Goal: Task Accomplishment & Management: Manage account settings

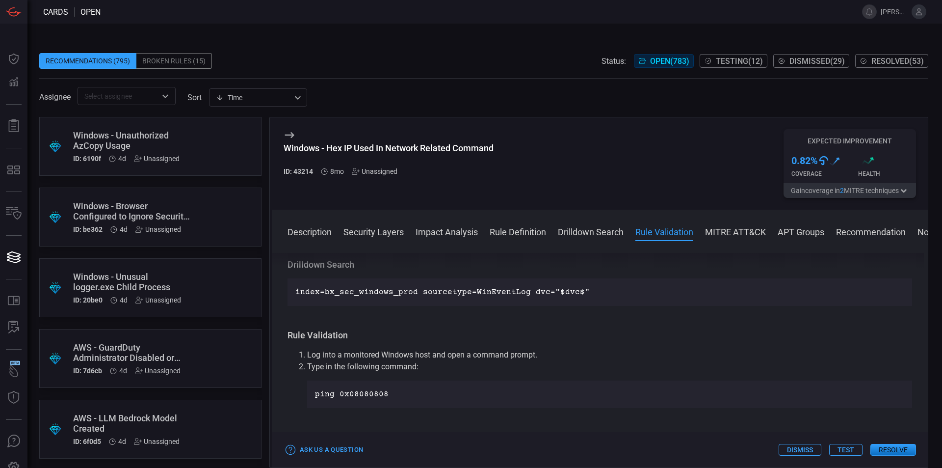
scroll to position [539, 0]
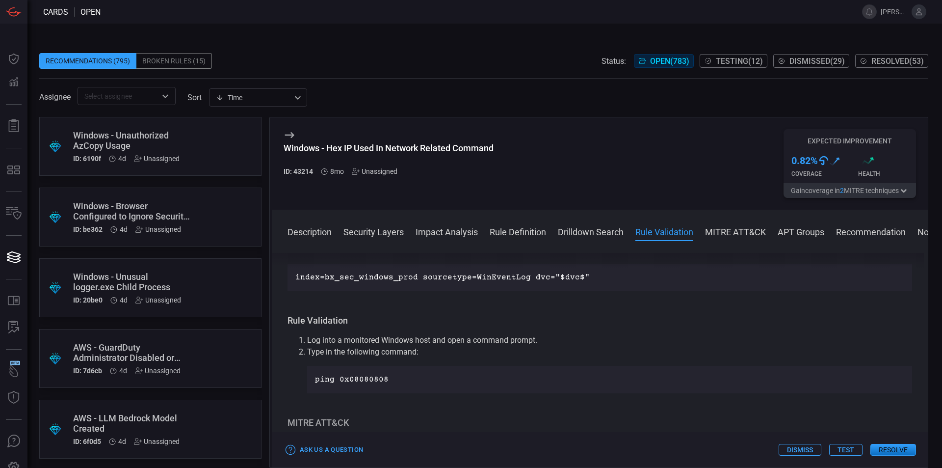
click at [923, 262] on div "Description Modern computers often use different network commands for different…" at bounding box center [600, 358] width 656 height 211
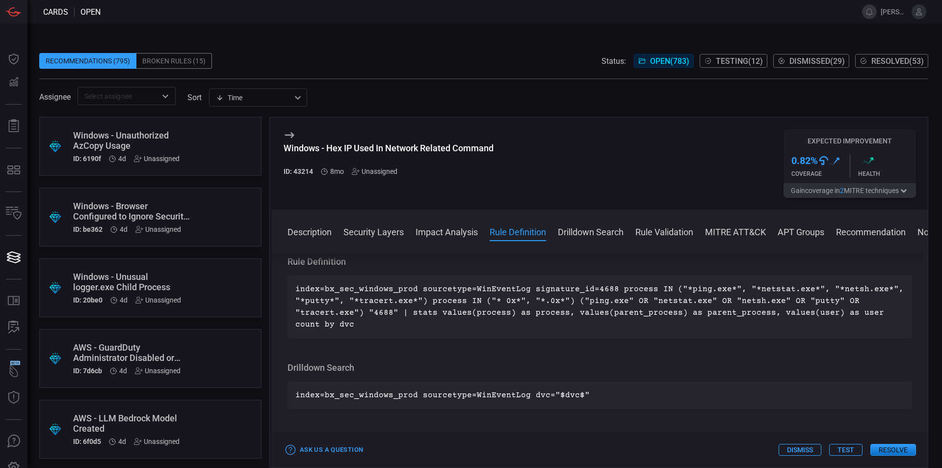
scroll to position [402, 0]
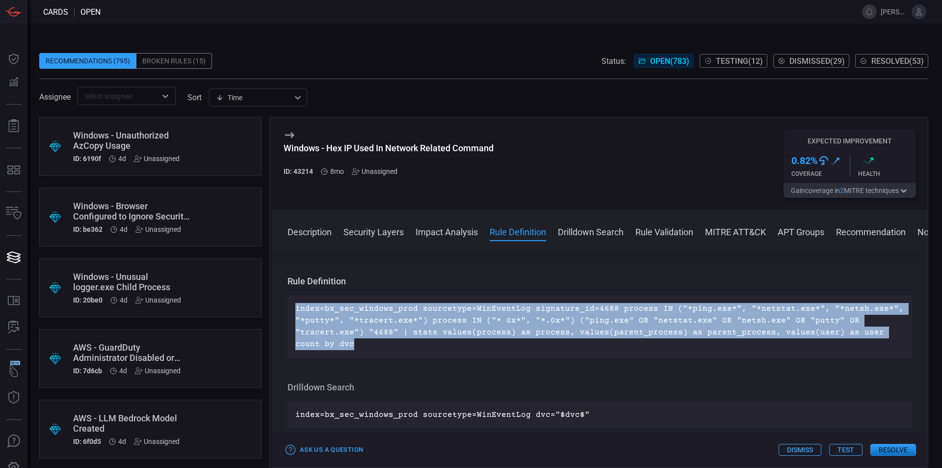
drag, startPoint x: 330, startPoint y: 346, endPoint x: 293, endPoint y: 303, distance: 57.1
click at [293, 303] on div "index=bx_sec_windows_prod sourcetype=WinEventLog signature_id=4688 process IN (…" at bounding box center [600, 326] width 625 height 63
copy p "index=bx_sec_windows_prod sourcetype=WinEventLog signature_id=4688 process IN (…"
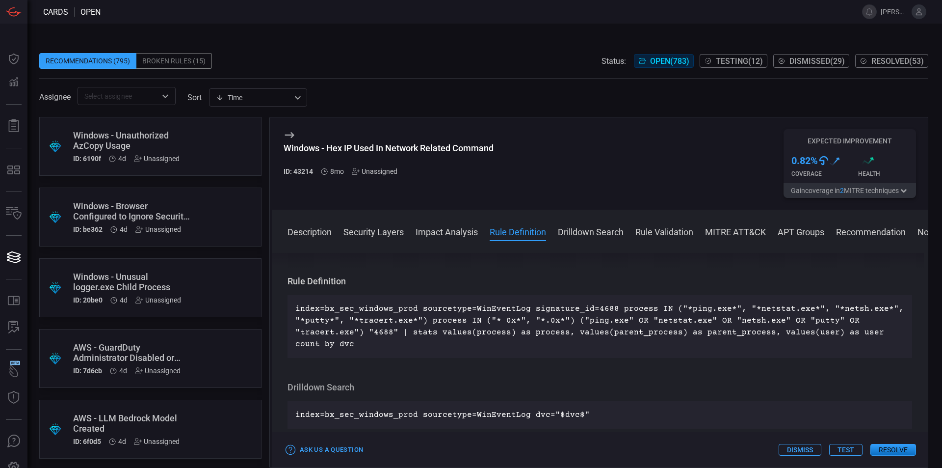
click at [514, 187] on div "Windows - Hex IP Used In Network Related Command ID: 43214 8mo Unassigned Expec…" at bounding box center [600, 163] width 656 height 92
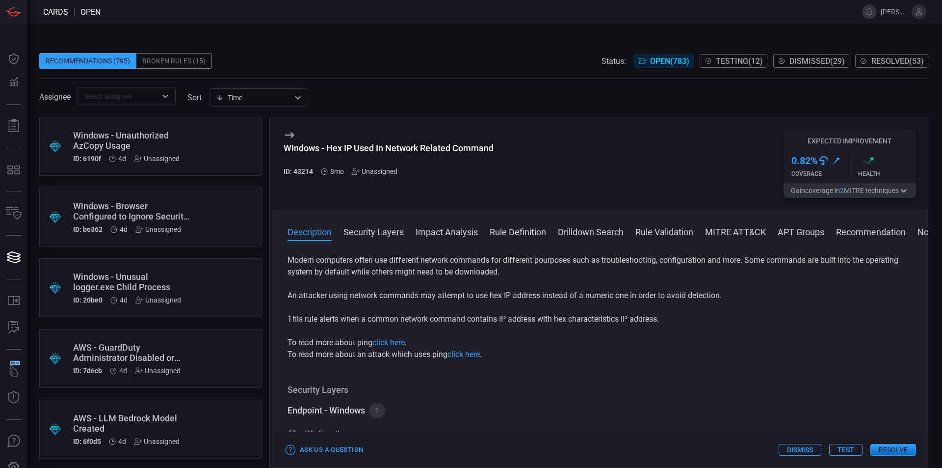
scroll to position [0, 0]
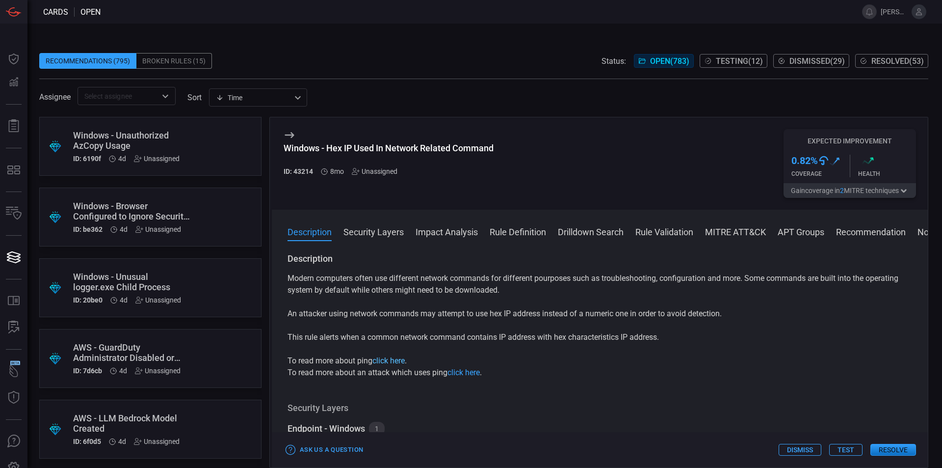
click at [395, 359] on link "click here" at bounding box center [389, 360] width 32 height 9
click at [477, 374] on link "click here" at bounding box center [464, 372] width 32 height 9
click at [297, 48] on span at bounding box center [483, 45] width 889 height 15
click at [194, 60] on div "Broken Rules (15)" at bounding box center [174, 61] width 76 height 16
click at [380, 172] on div "Unassigned" at bounding box center [375, 171] width 46 height 8
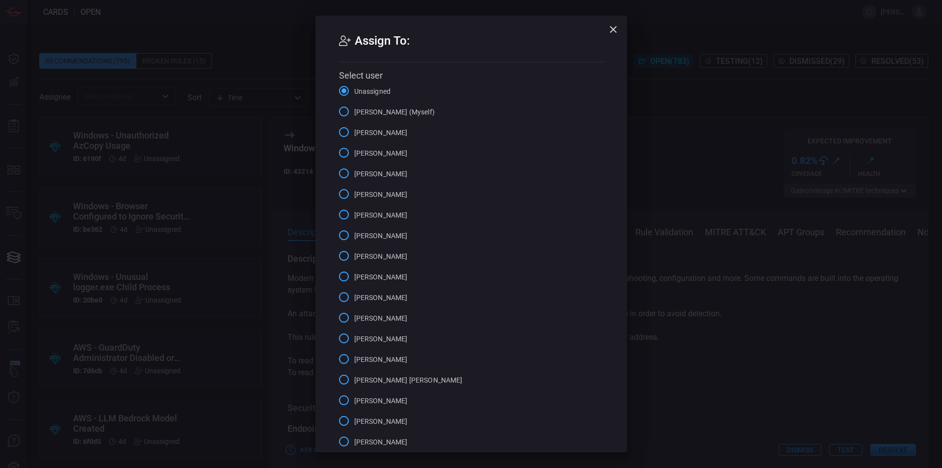
click at [366, 114] on span "[PERSON_NAME] (Myself)" at bounding box center [394, 112] width 80 height 10
click at [354, 114] on input "[PERSON_NAME] (Myself)" at bounding box center [344, 111] width 21 height 21
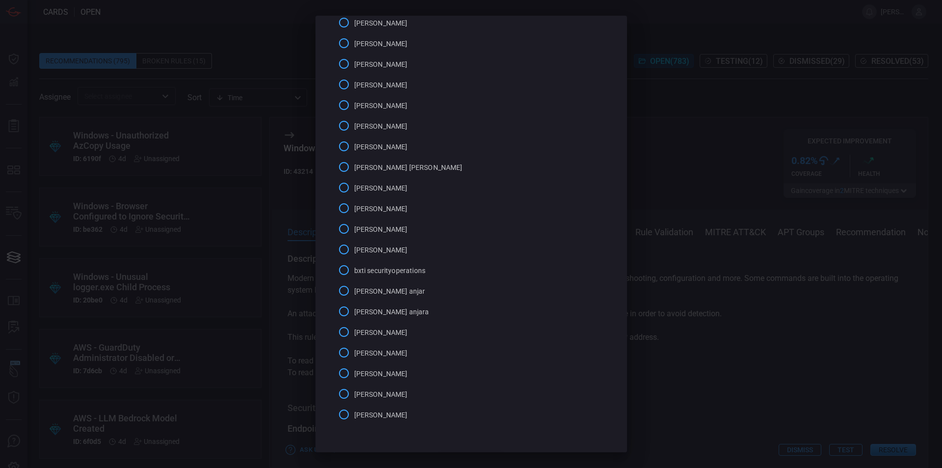
scroll to position [244, 0]
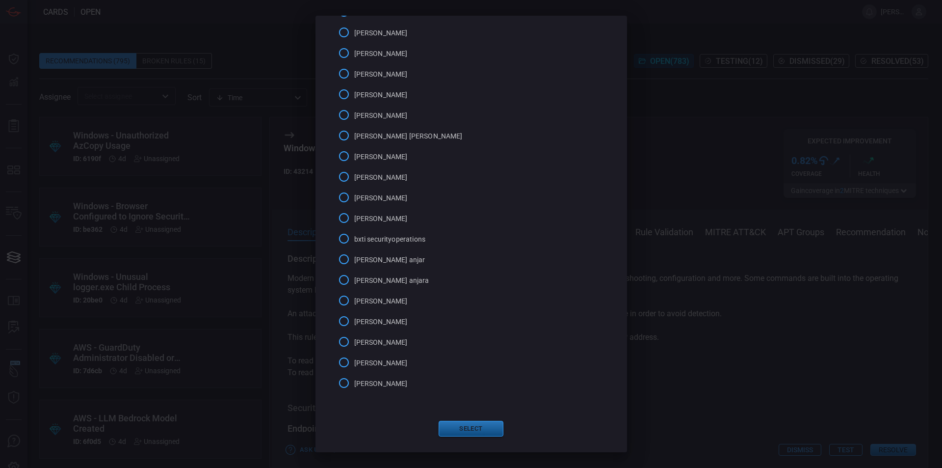
click at [486, 430] on button "Select" at bounding box center [471, 429] width 65 height 16
